Goal: Transaction & Acquisition: Purchase product/service

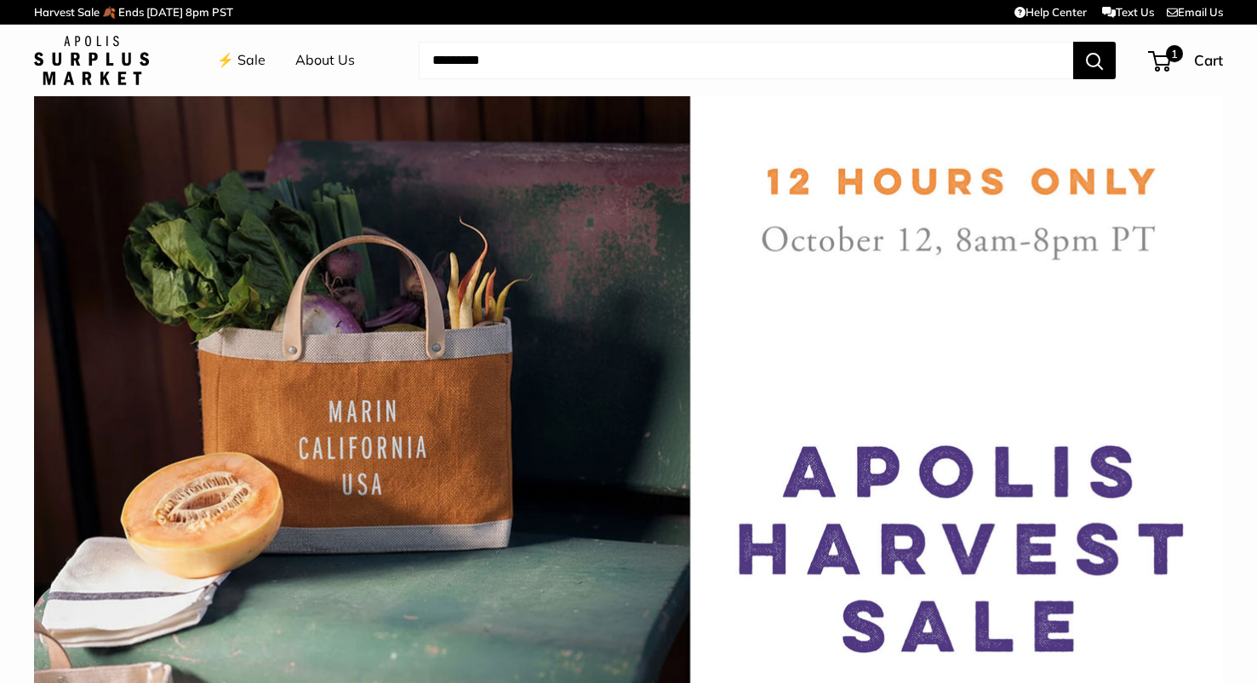
click at [242, 56] on link "⚡️ Sale" at bounding box center [241, 61] width 49 height 26
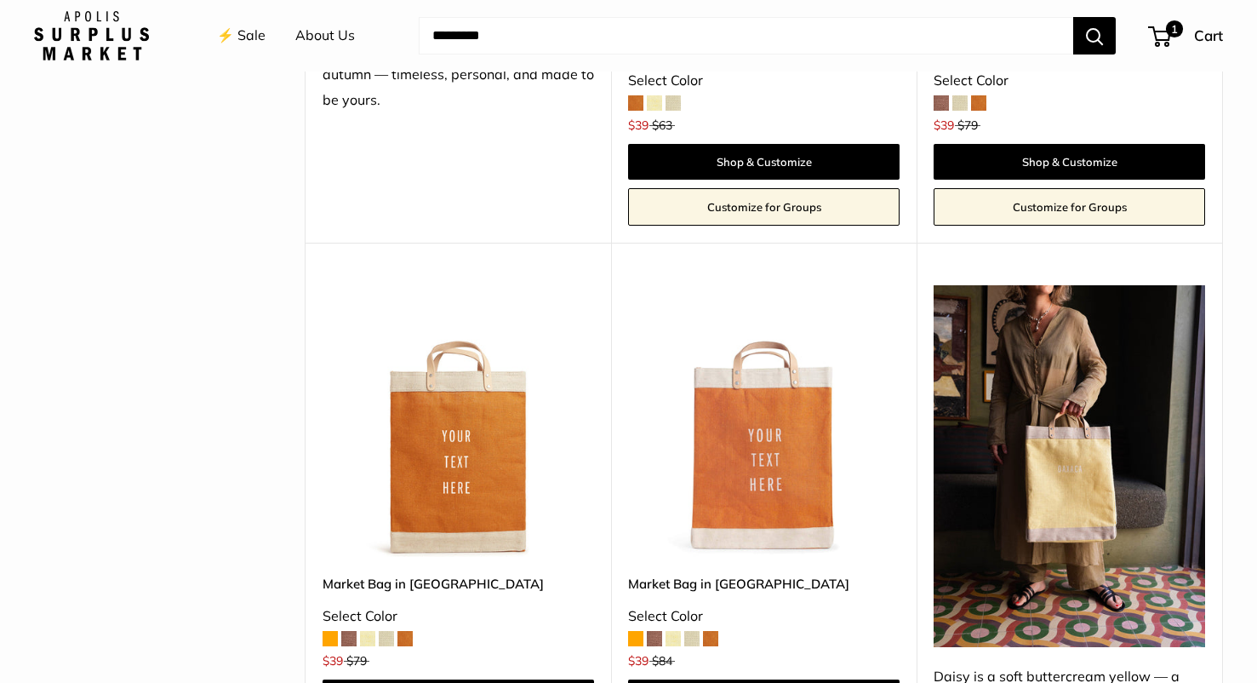
scroll to position [2187, 0]
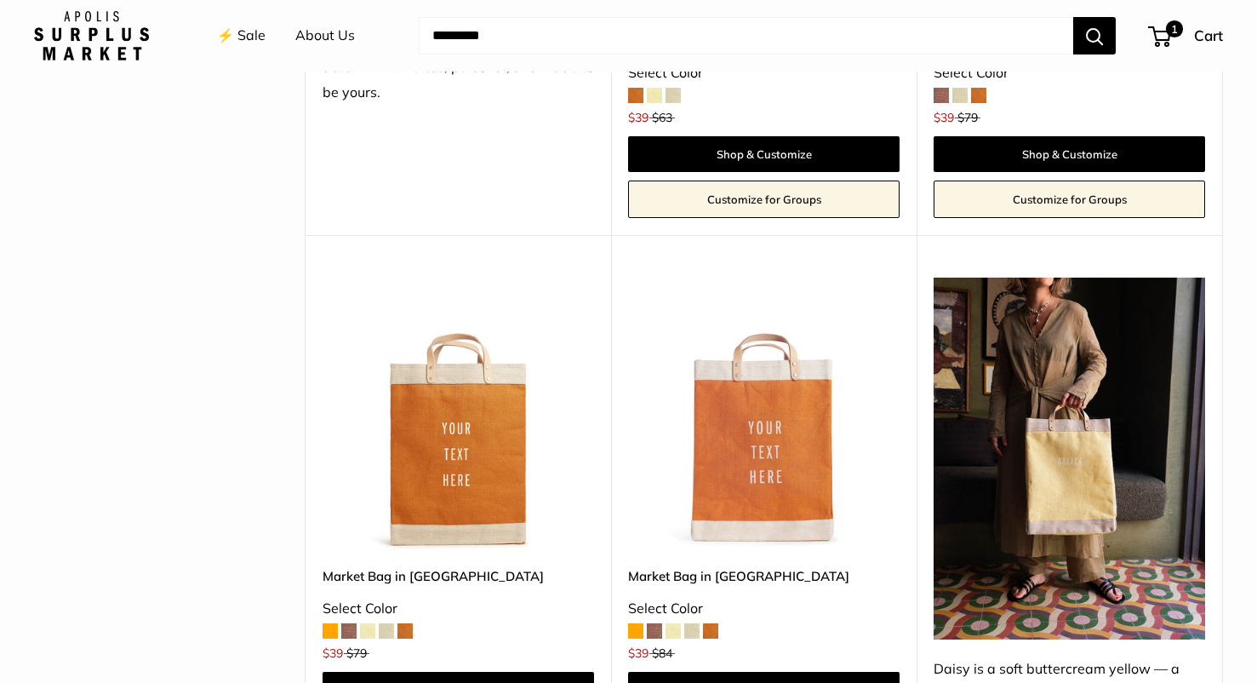
click at [1045, 435] on img at bounding box center [1070, 458] width 272 height 362
click at [1030, 455] on img at bounding box center [1070, 458] width 272 height 362
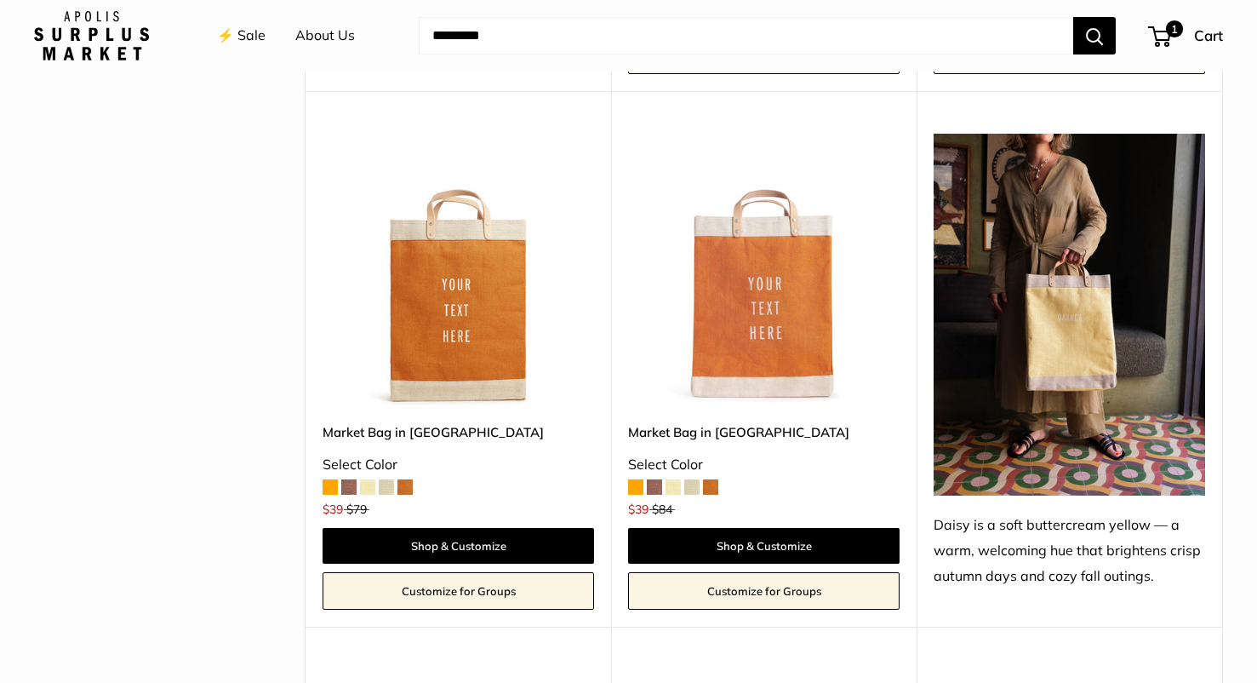
scroll to position [2403, 0]
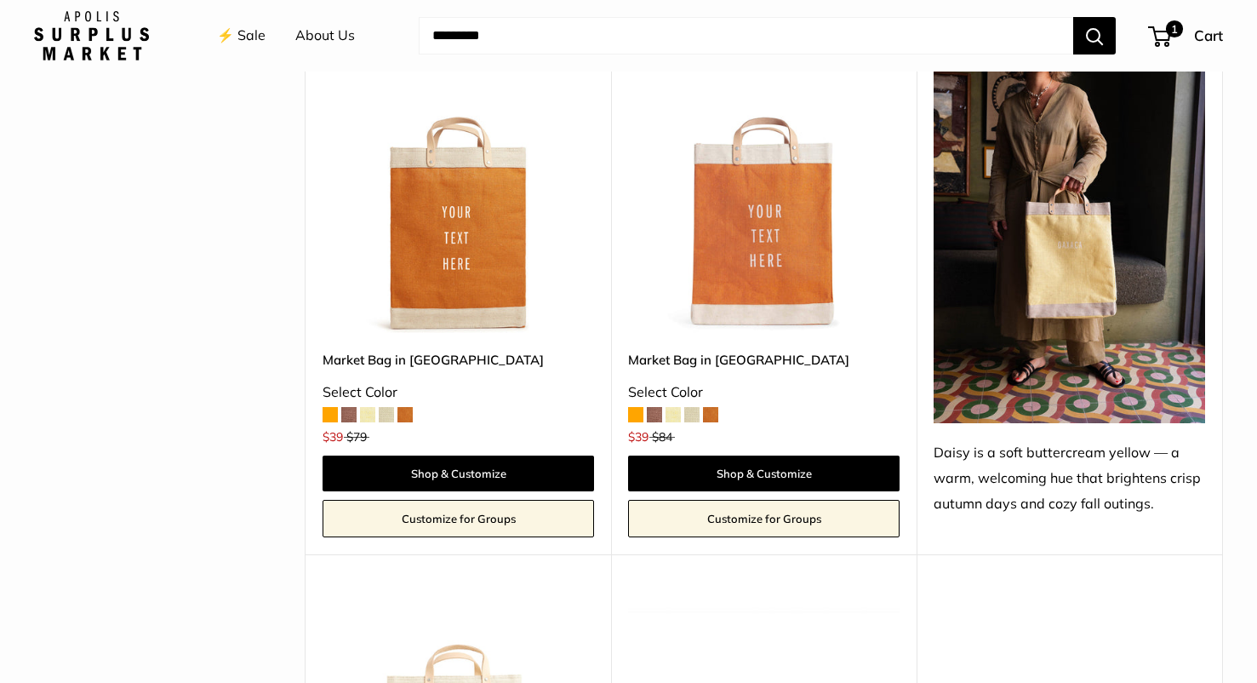
drag, startPoint x: 1039, startPoint y: 407, endPoint x: 965, endPoint y: 1, distance: 412.7
click at [0, 0] on body "Harvest Sale 🍂 Extension: 12pm PST (Oct. 13th) Help Center Text Us Email Us ⚡️ …" at bounding box center [628, 695] width 1257 height 6196
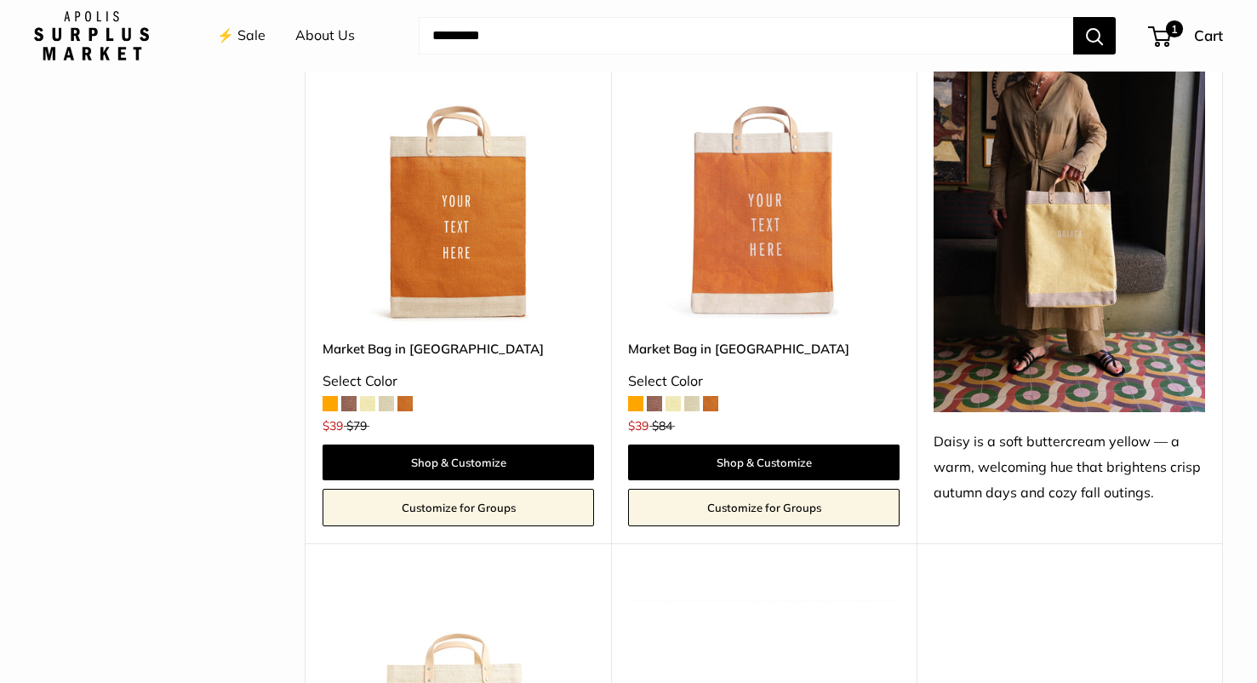
scroll to position [2602, 0]
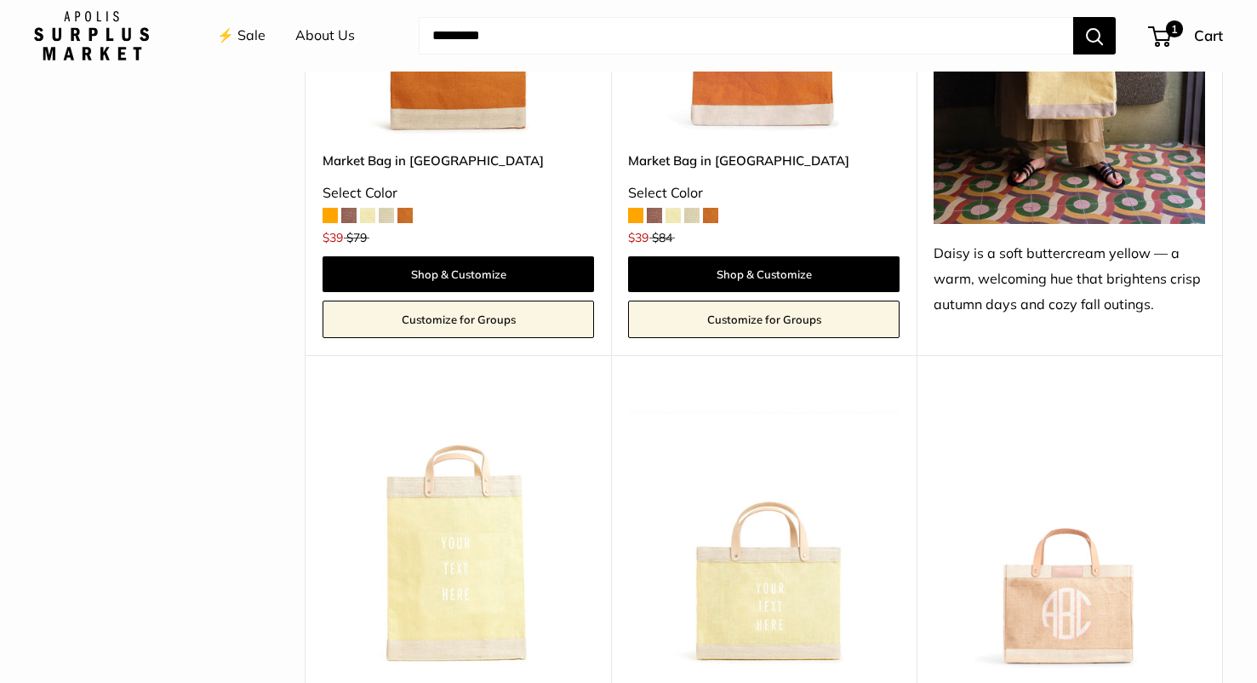
click at [0, 0] on img at bounding box center [0, 0] width 0 height 0
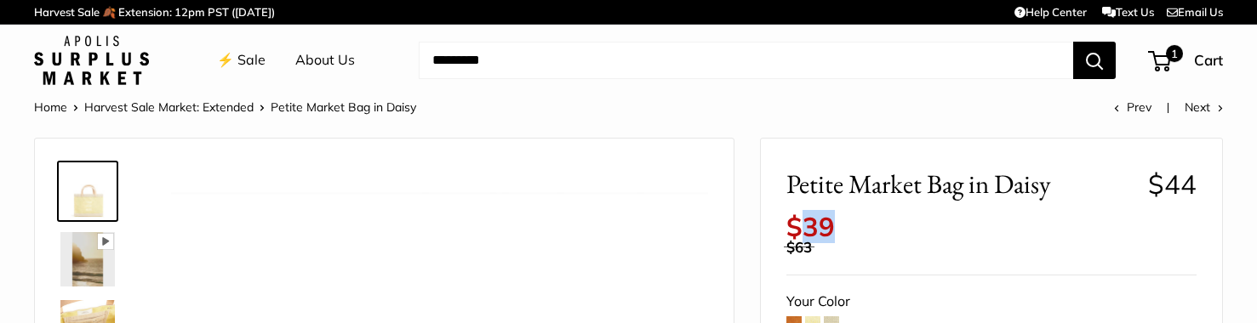
click at [832, 212] on span "$39" at bounding box center [810, 226] width 49 height 33
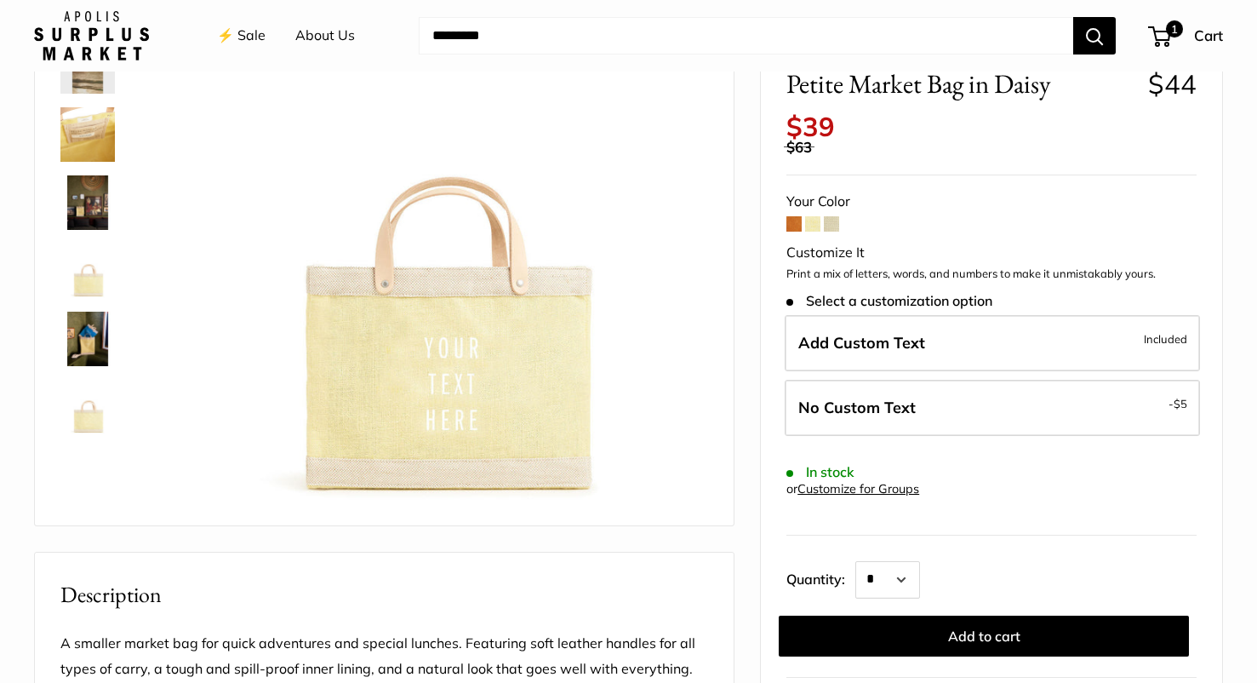
scroll to position [58, 0]
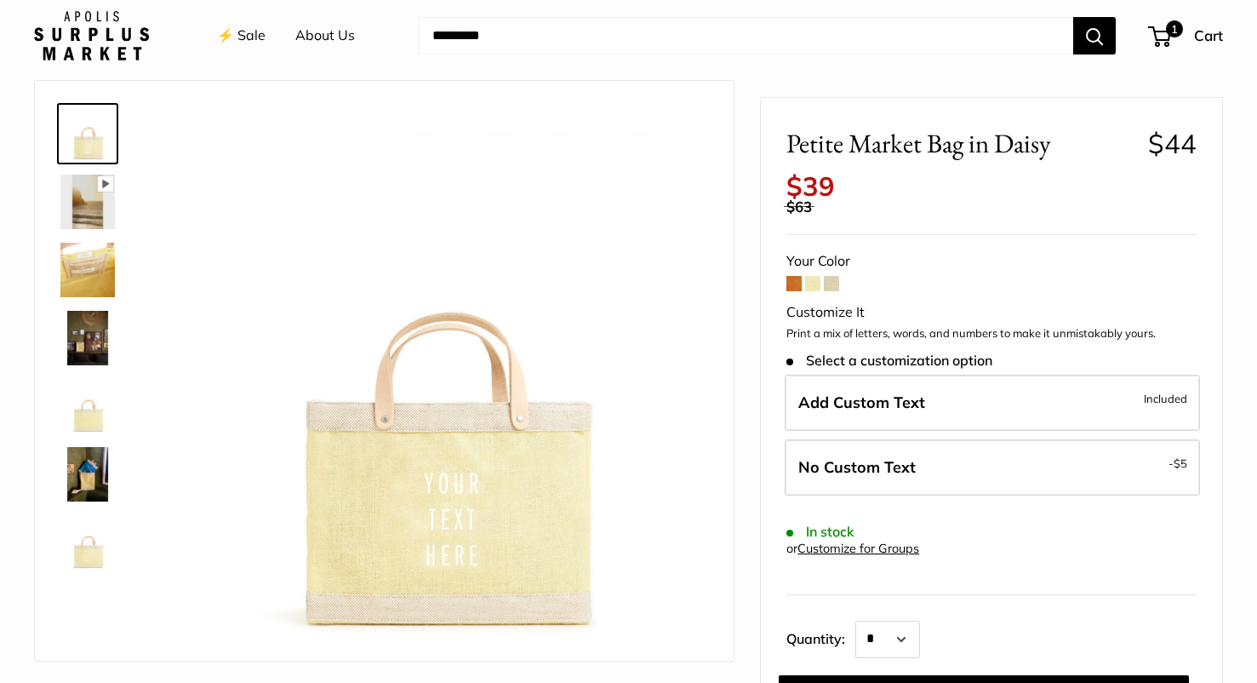
click at [91, 449] on img at bounding box center [87, 474] width 54 height 54
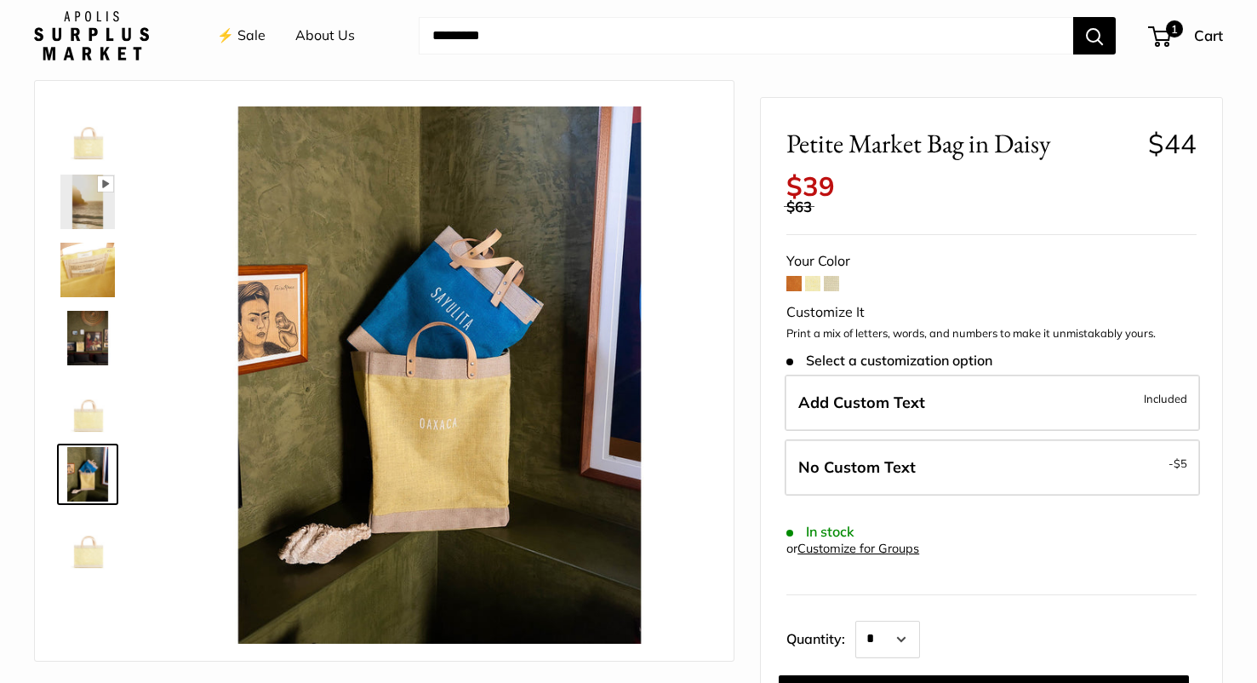
click at [75, 288] on img at bounding box center [87, 270] width 54 height 54
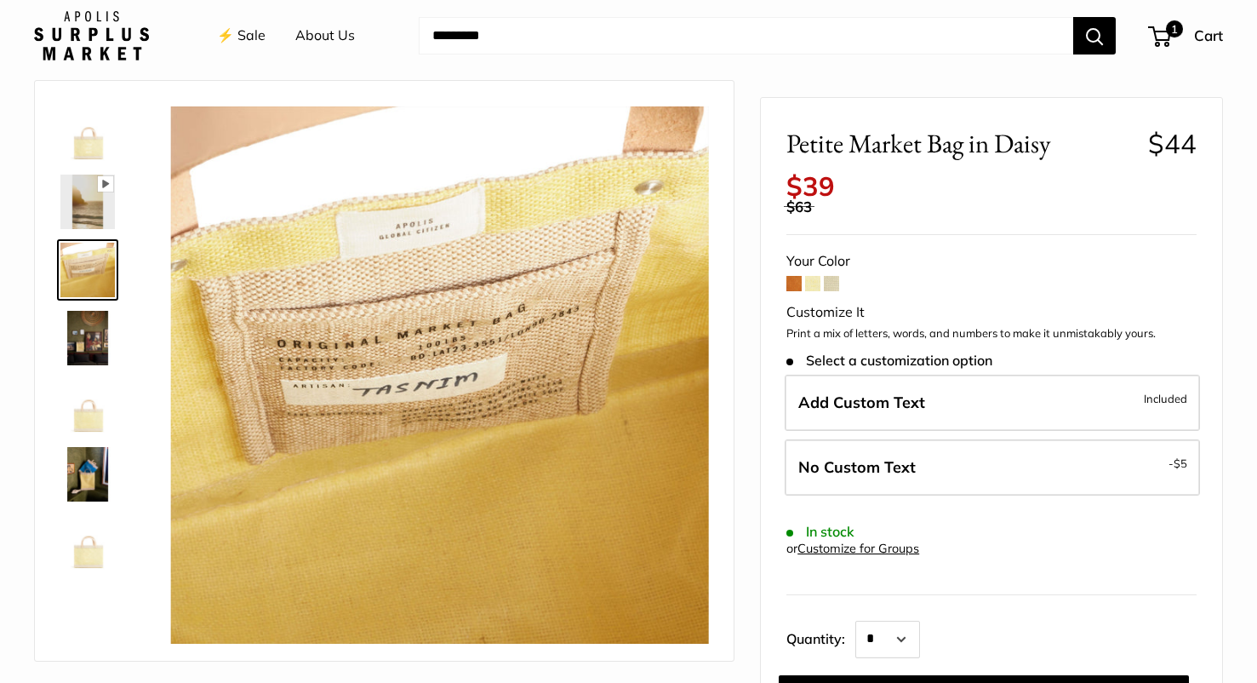
click at [100, 360] on img at bounding box center [87, 338] width 54 height 54
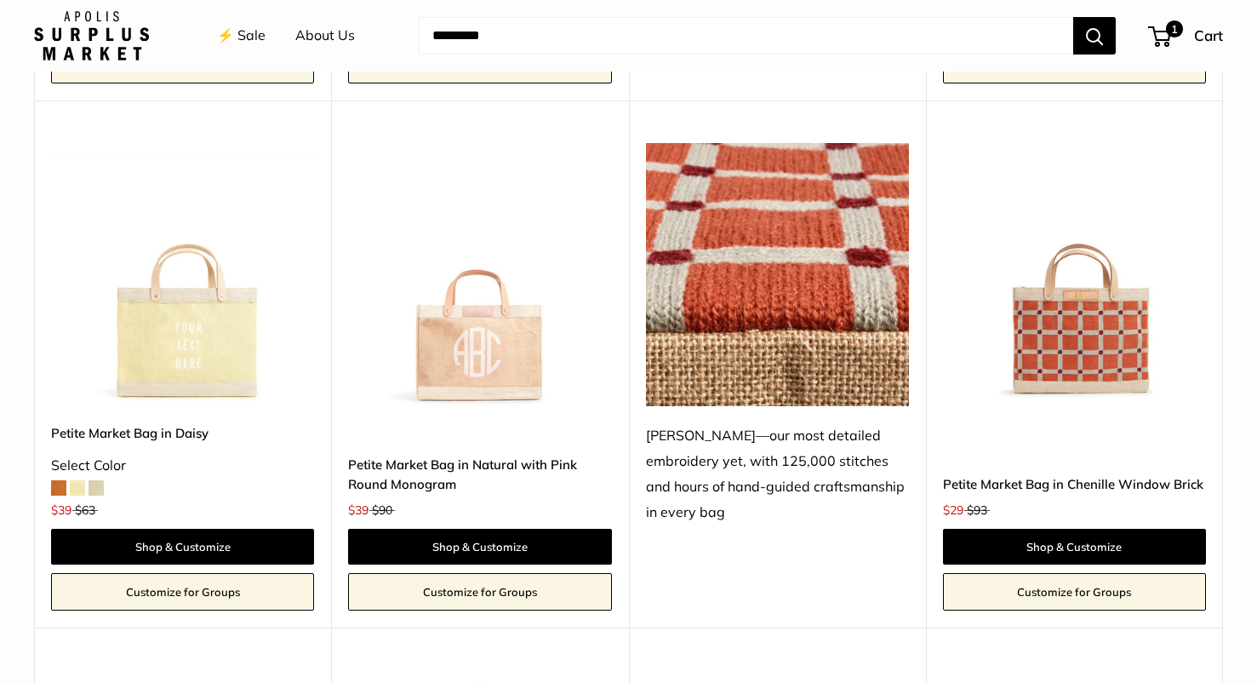
scroll to position [2879, 0]
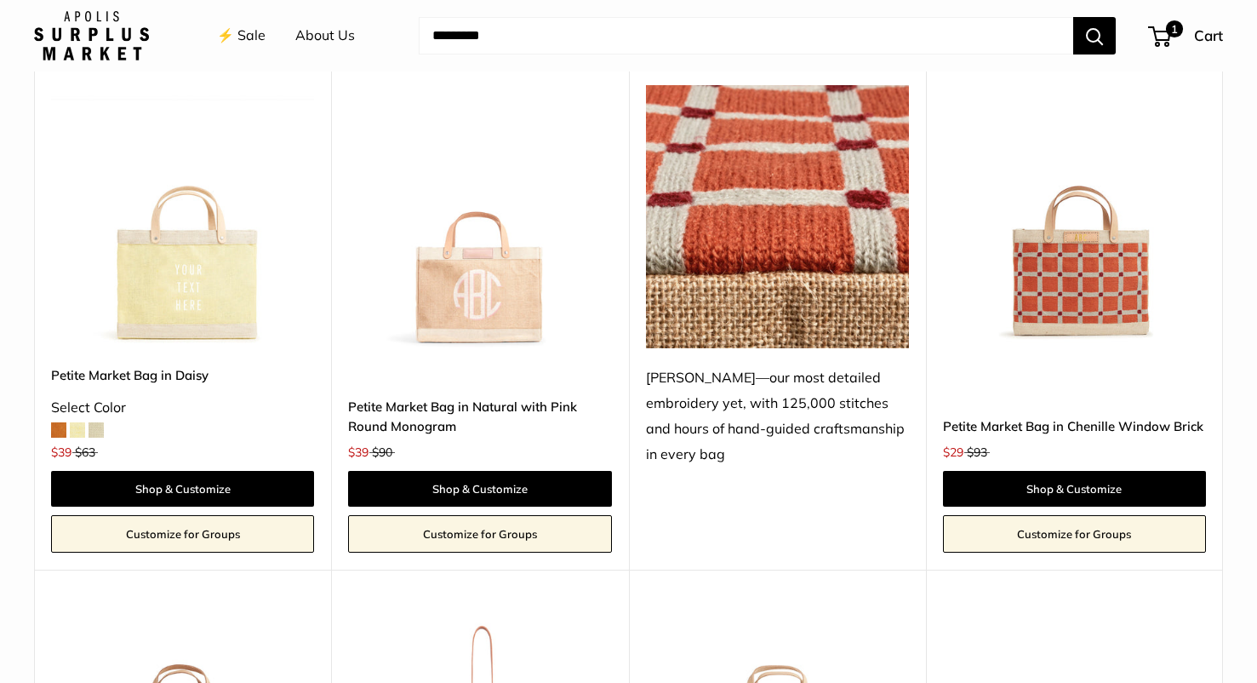
click at [0, 0] on img at bounding box center [0, 0] width 0 height 0
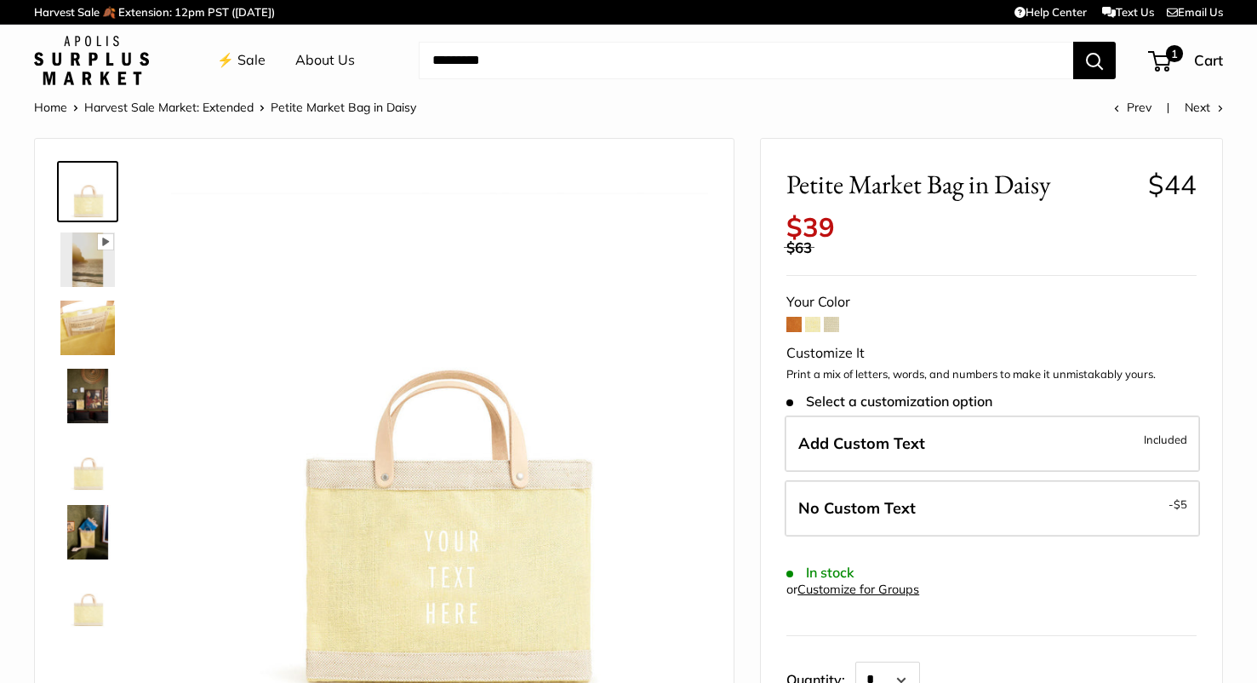
click at [302, 364] on img at bounding box center [439, 432] width 537 height 537
